Goal: Check status: Check status

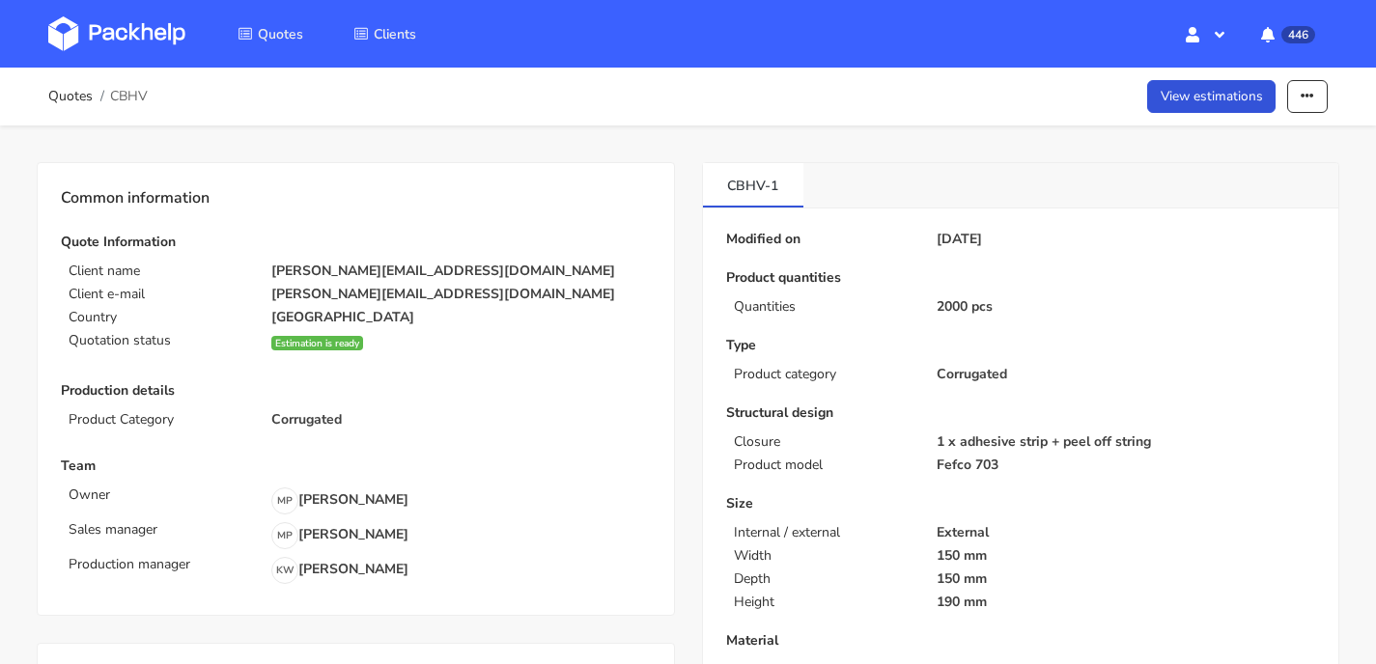
scroll to position [697, 0]
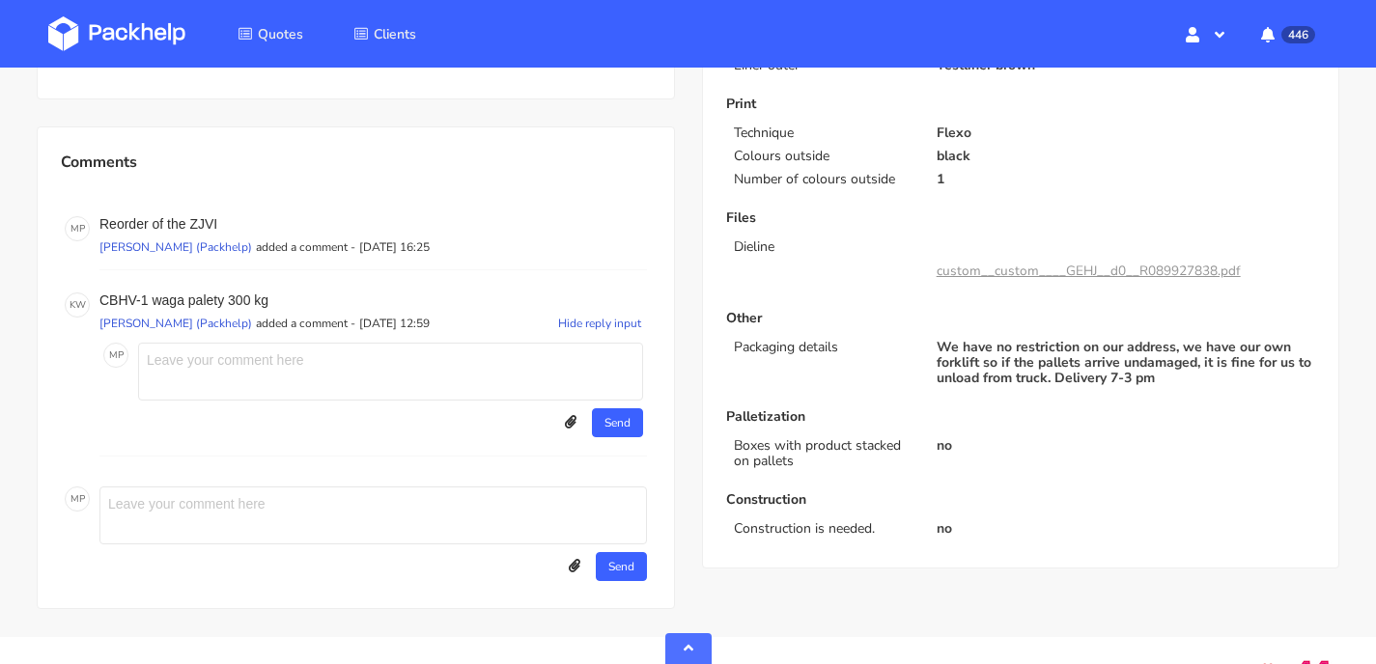
click at [68, 41] on img at bounding box center [116, 33] width 137 height 35
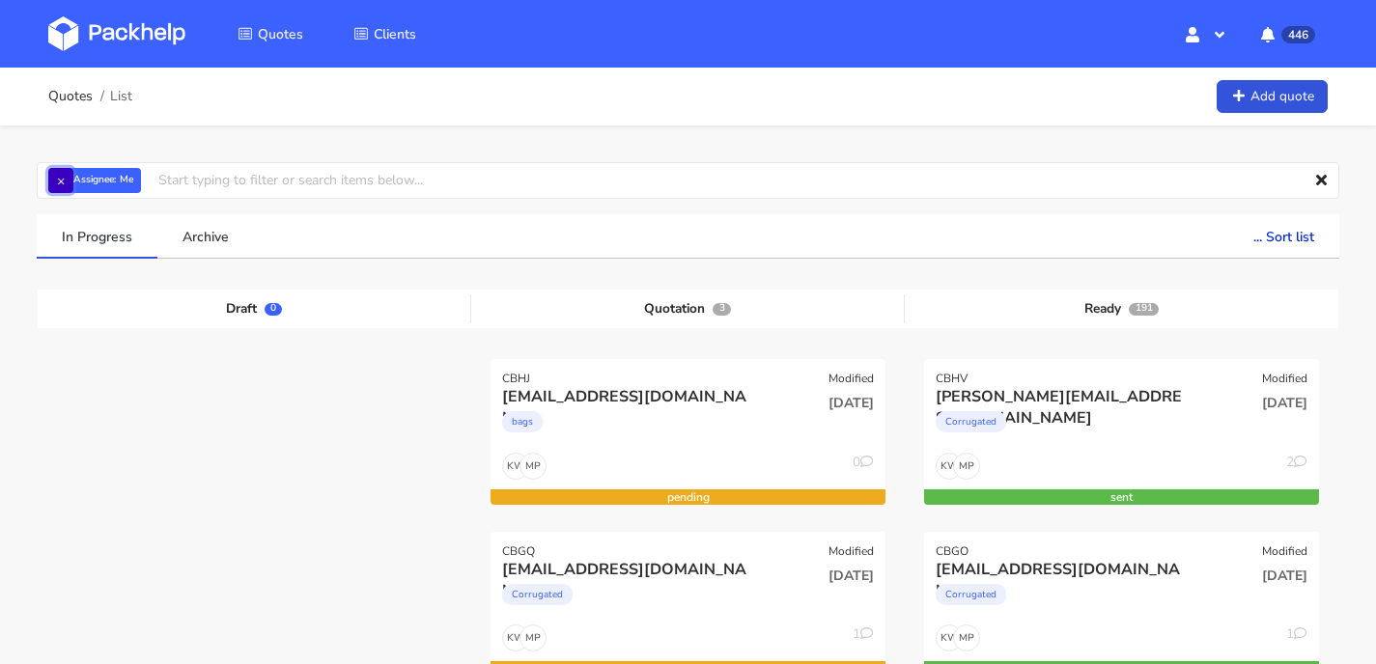
click at [60, 178] on button "×" at bounding box center [60, 180] width 25 height 25
click at [106, 177] on input "text" at bounding box center [688, 180] width 1302 height 37
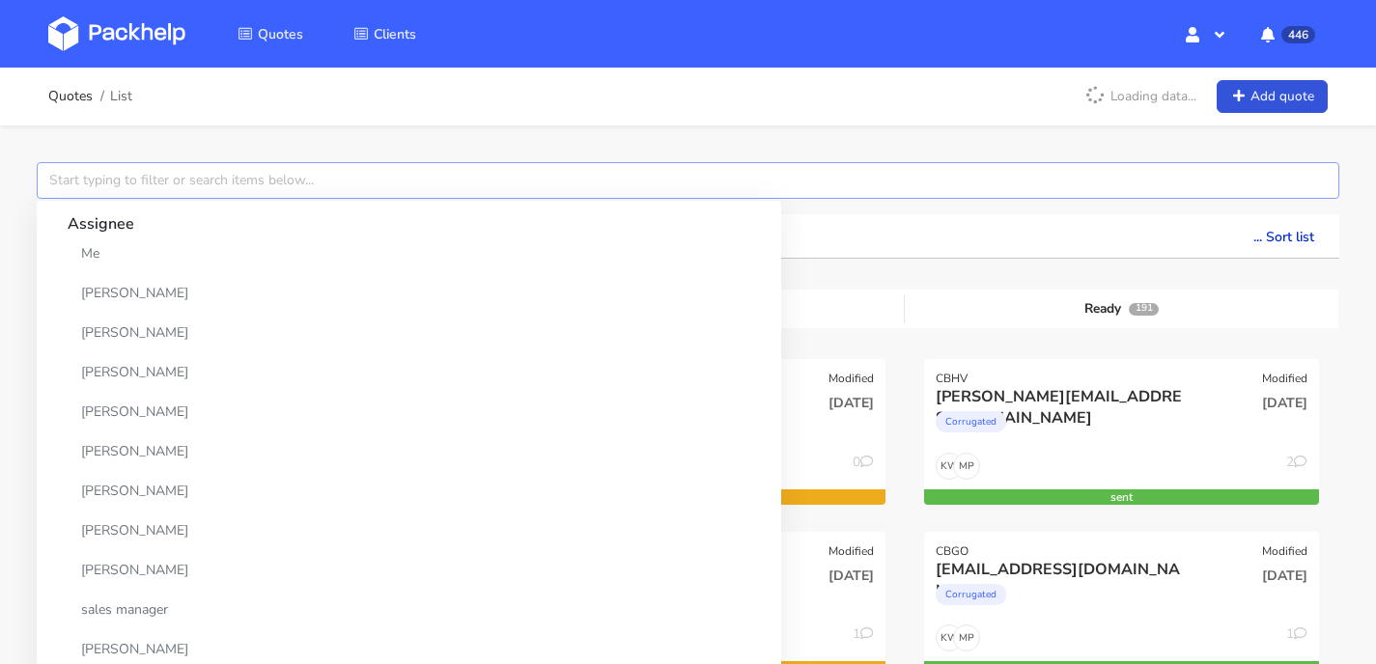
paste input "CAHJ"
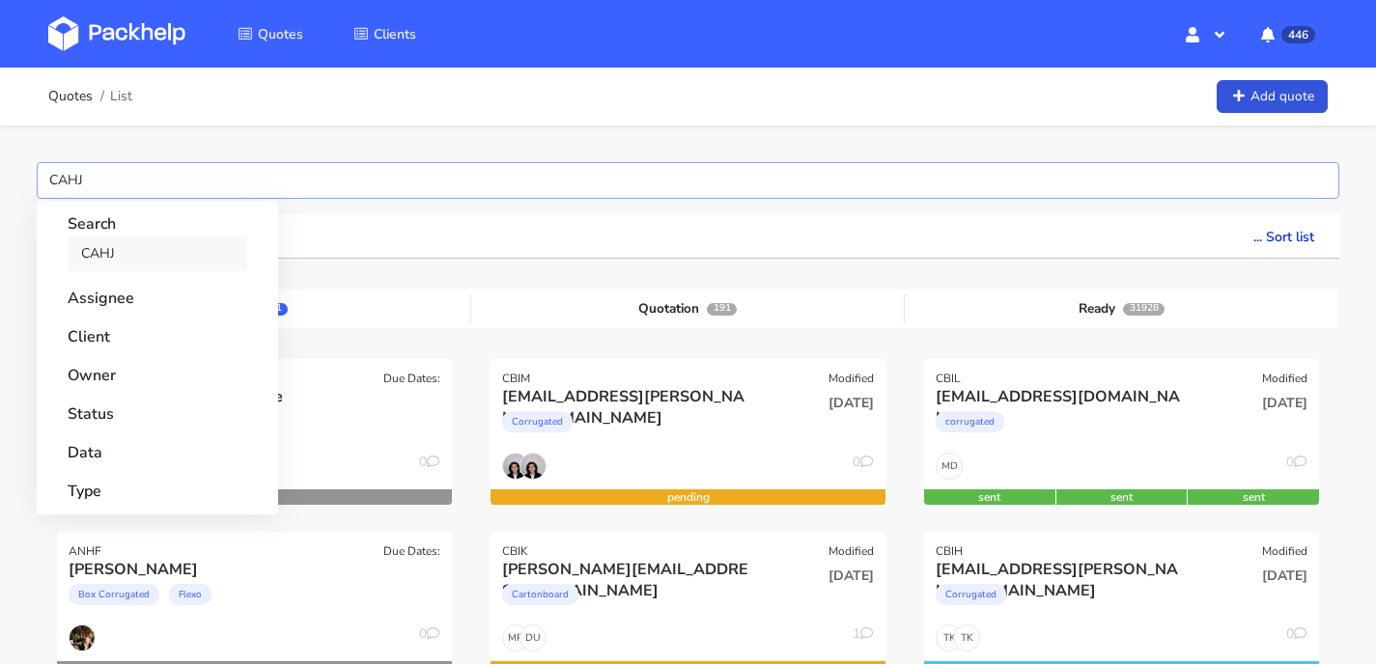
type input "CAHJ"
click at [123, 252] on link "CAHJ" at bounding box center [158, 254] width 180 height 36
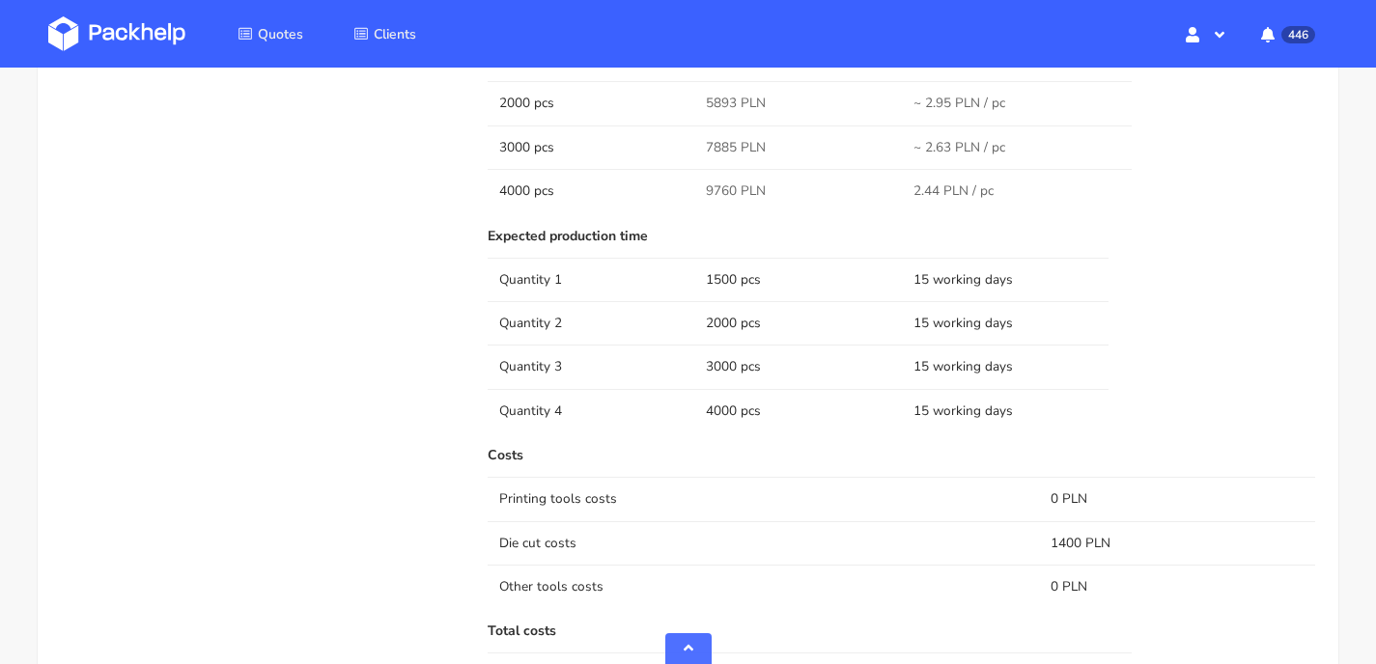
scroll to position [914, 0]
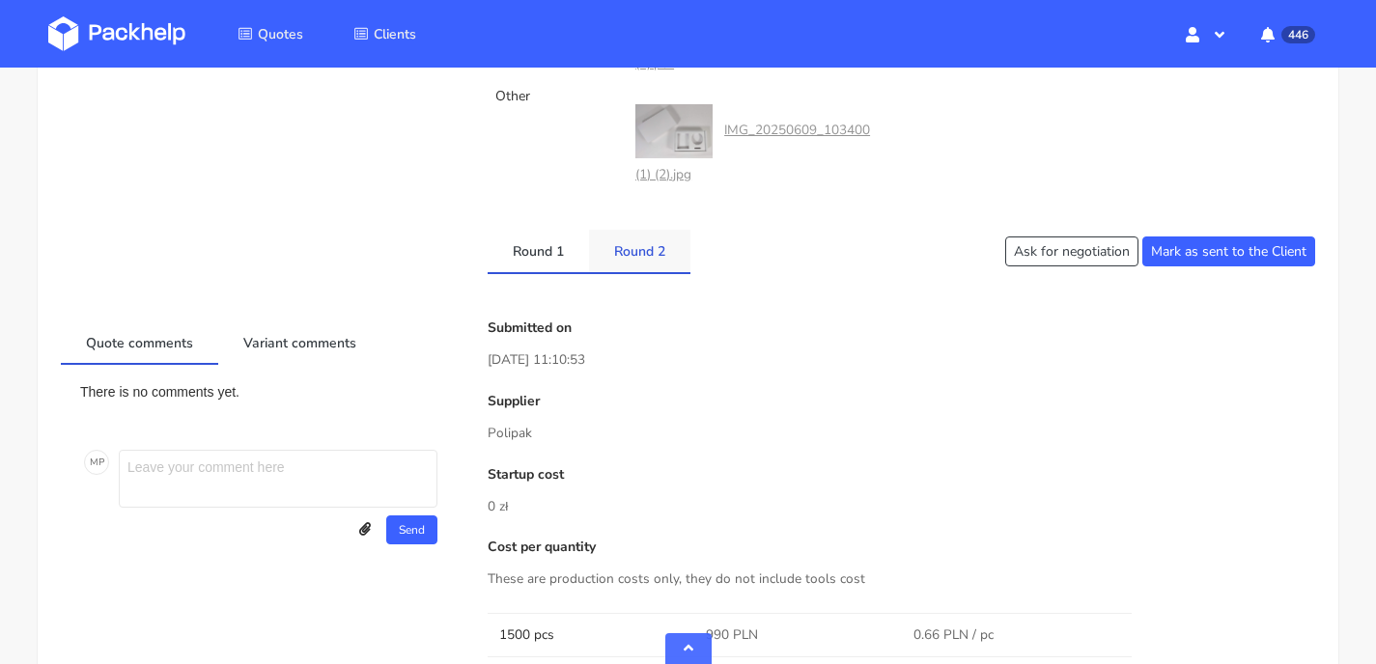
click at [641, 250] on link "Round 2" at bounding box center [639, 251] width 101 height 42
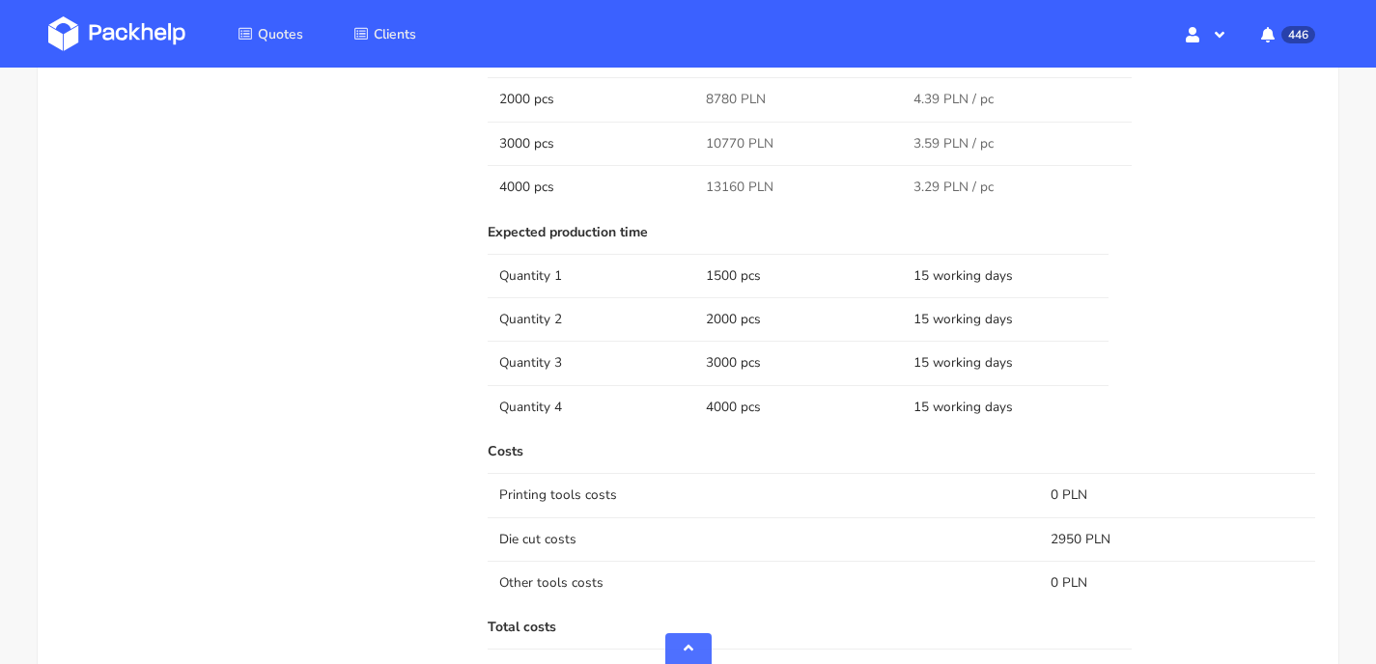
scroll to position [1392, 0]
